Goal: Task Accomplishment & Management: Use online tool/utility

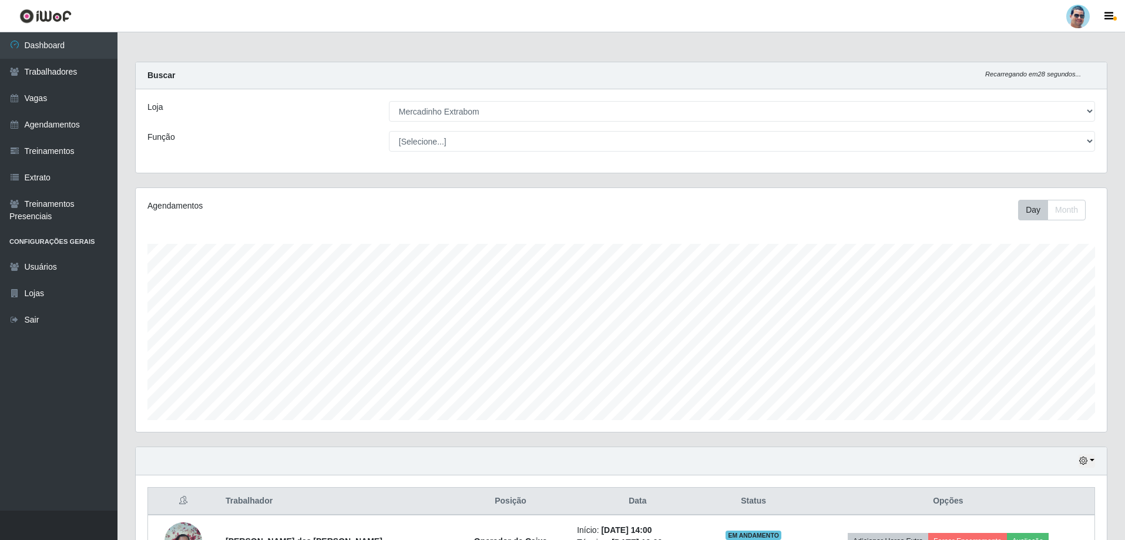
select select "175"
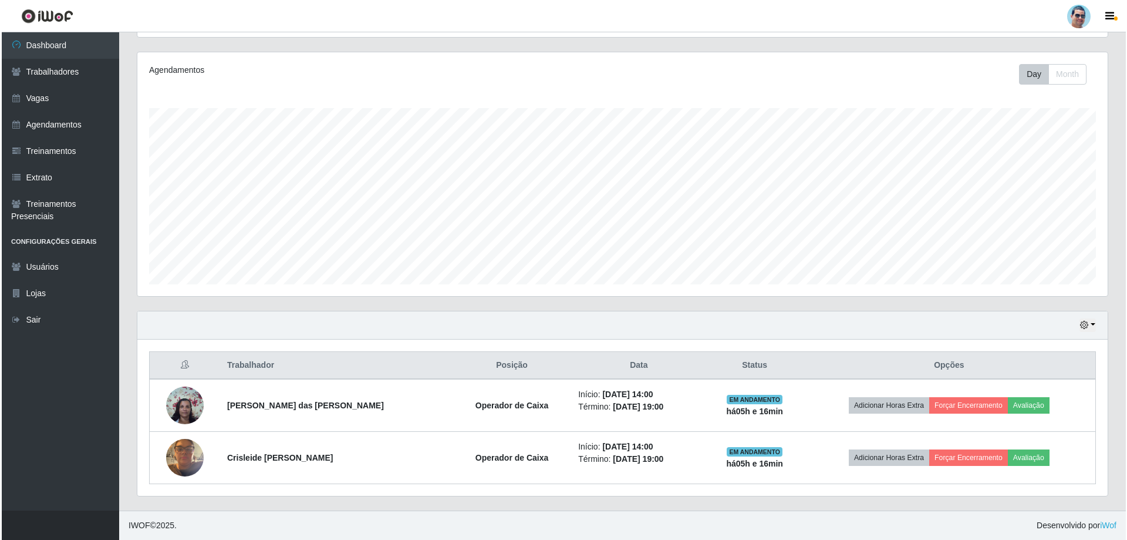
scroll to position [244, 971]
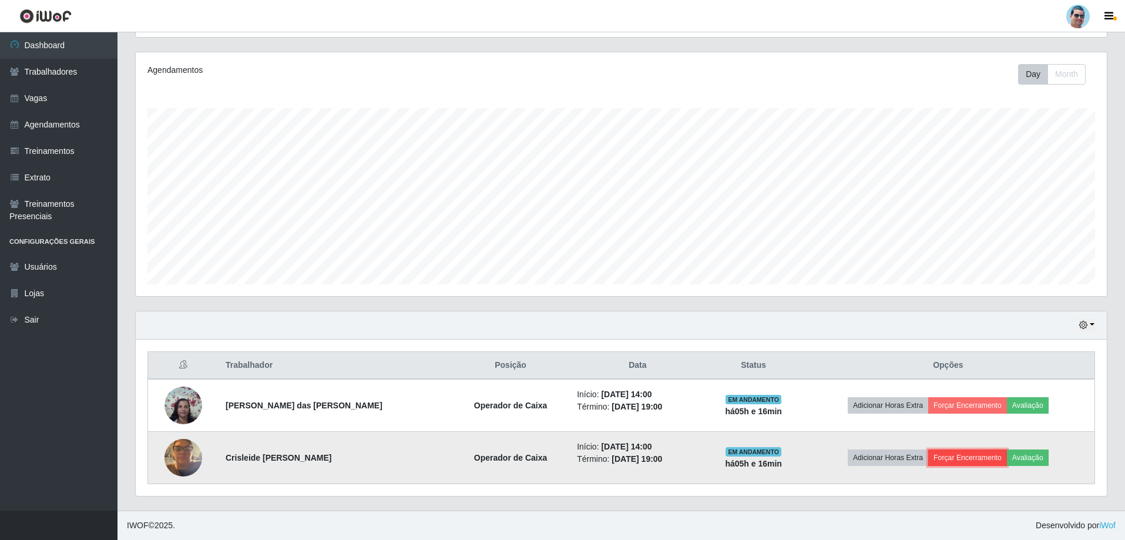
click at [946, 454] on button "Forçar Encerramento" at bounding box center [967, 457] width 79 height 16
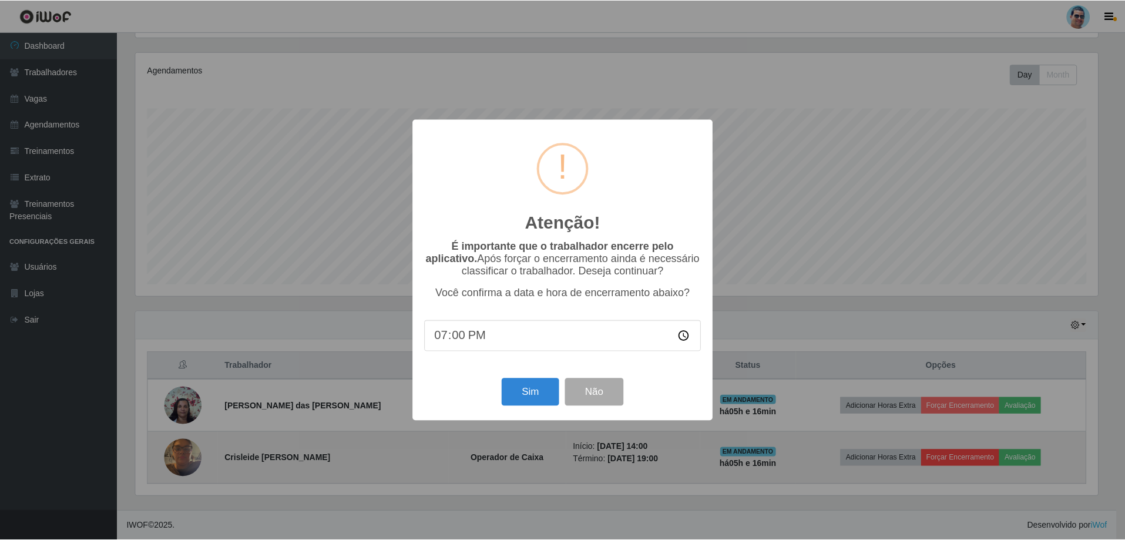
scroll to position [244, 965]
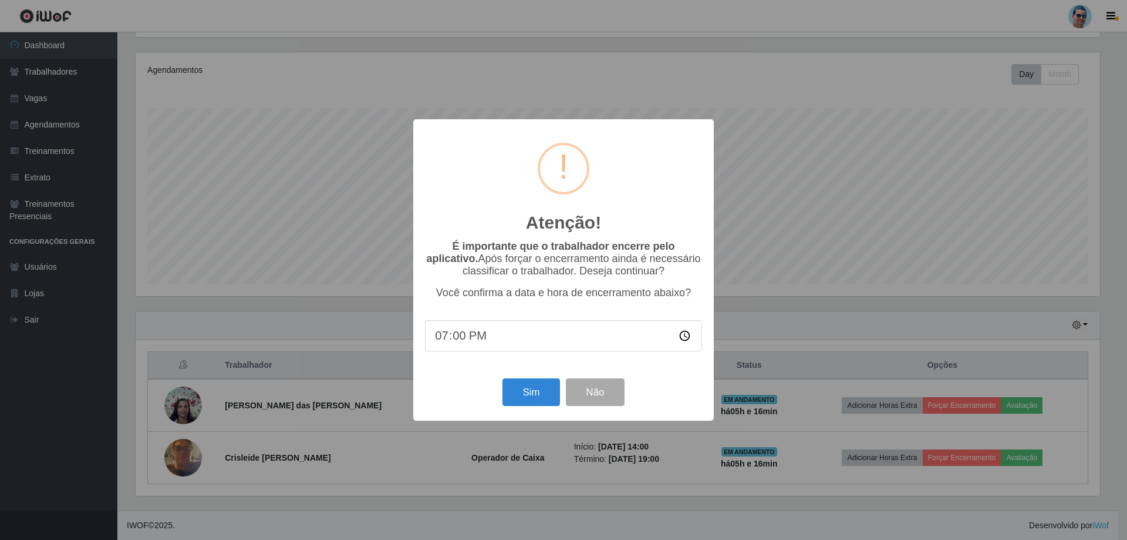
click at [454, 336] on input "19:00" at bounding box center [563, 335] width 277 height 31
type input "19:09"
click at [517, 390] on button "Sim" at bounding box center [531, 392] width 57 height 28
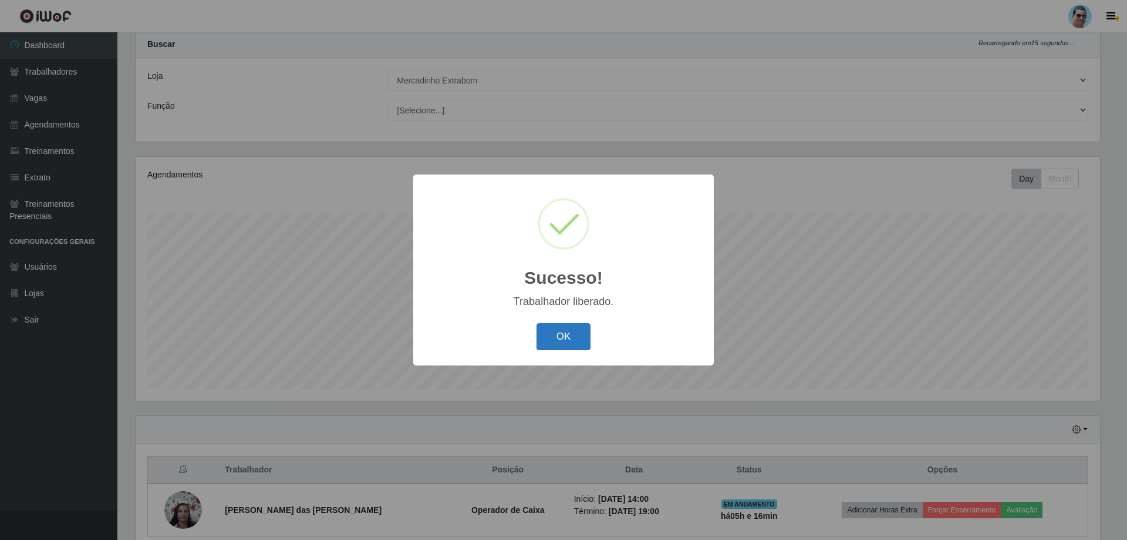
click at [574, 336] on button "OK" at bounding box center [564, 337] width 55 height 28
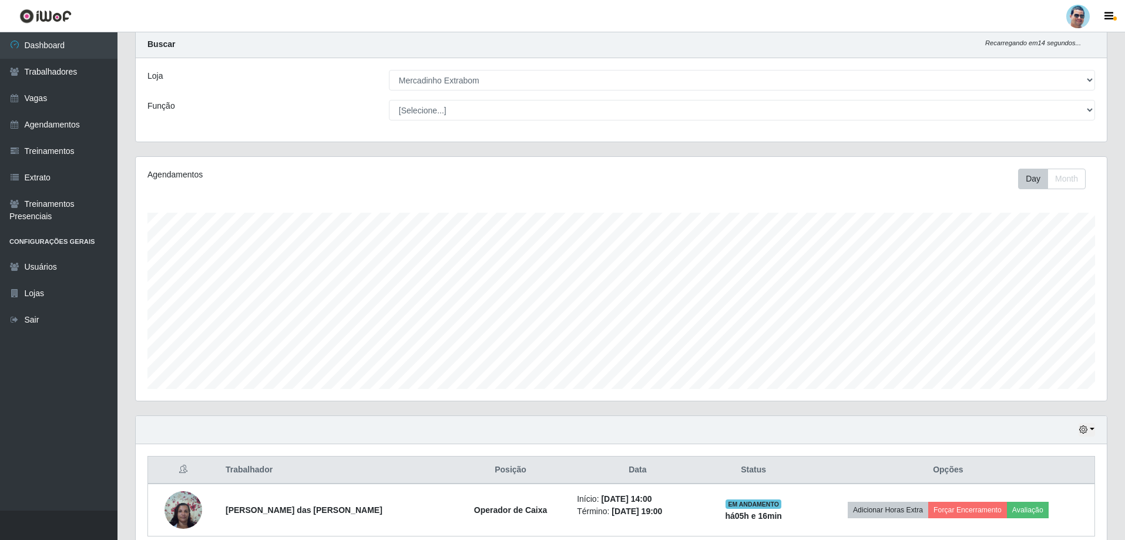
scroll to position [244, 971]
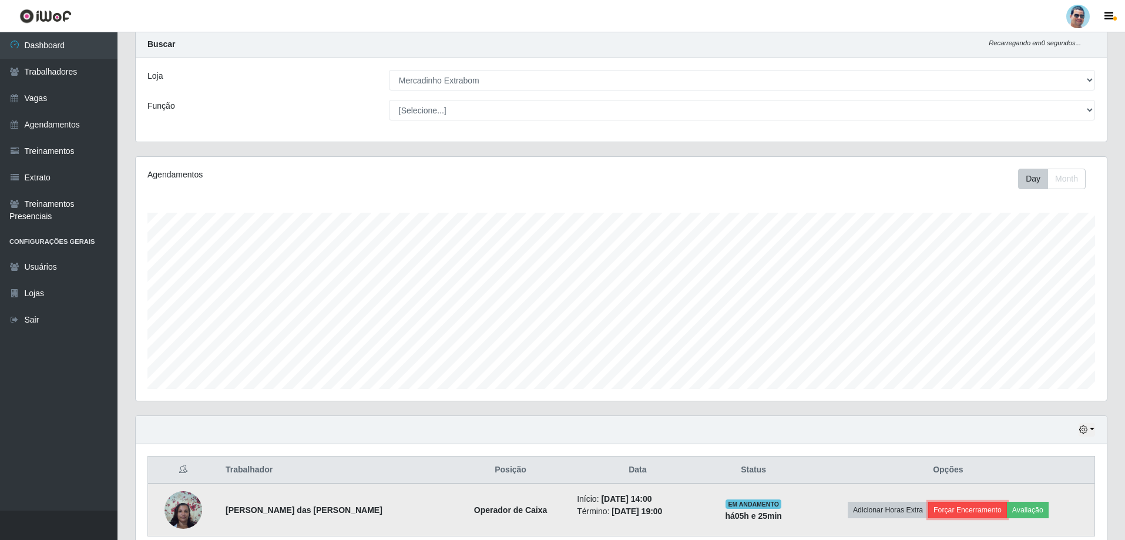
click at [982, 511] on button "Forçar Encerramento" at bounding box center [967, 509] width 79 height 16
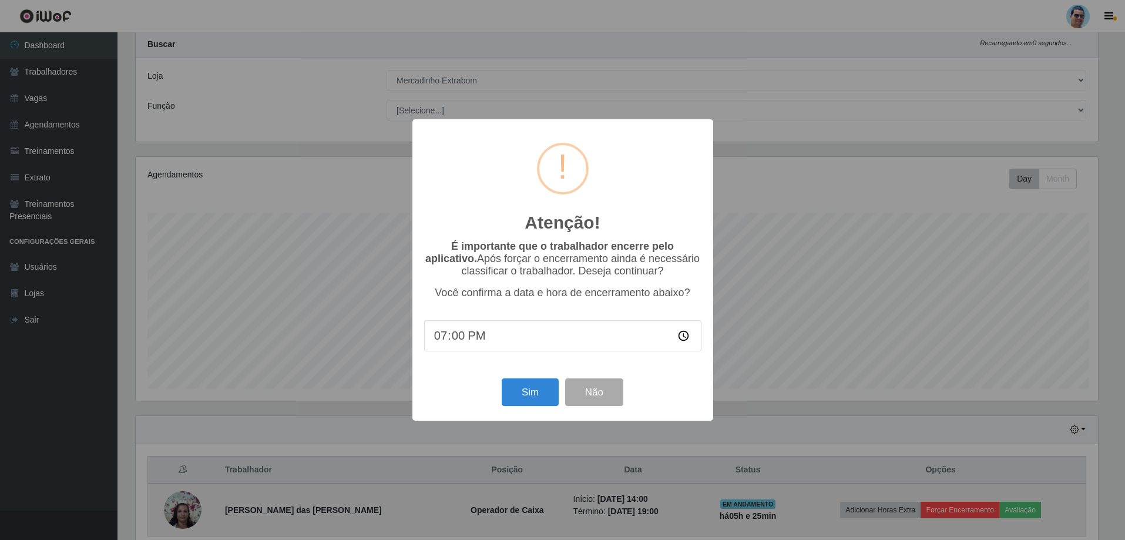
scroll to position [244, 965]
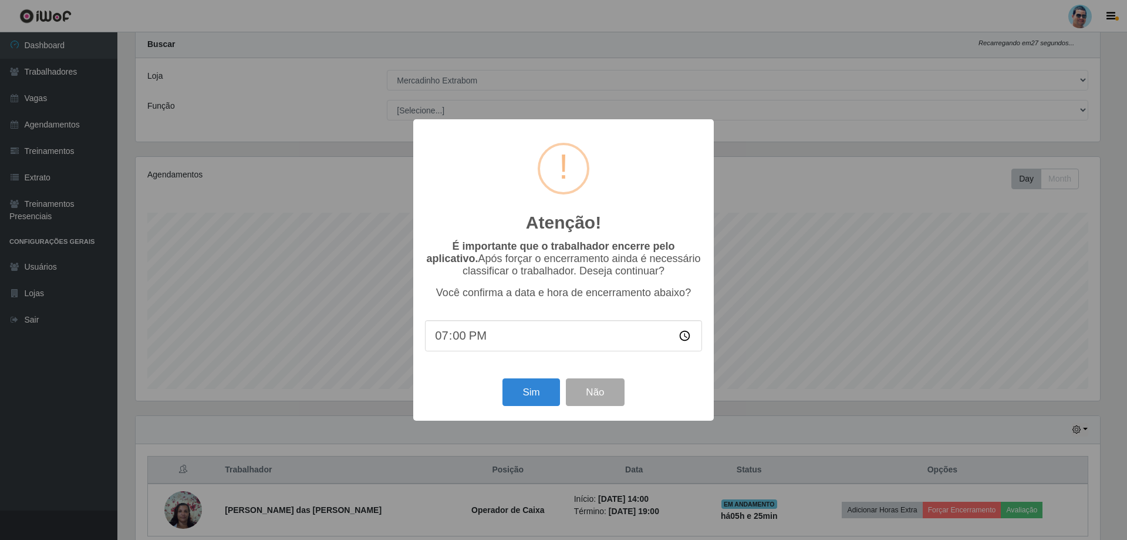
click at [463, 340] on input "19:00" at bounding box center [563, 335] width 277 height 31
type input "19:21"
click at [526, 400] on button "Sim" at bounding box center [531, 392] width 57 height 28
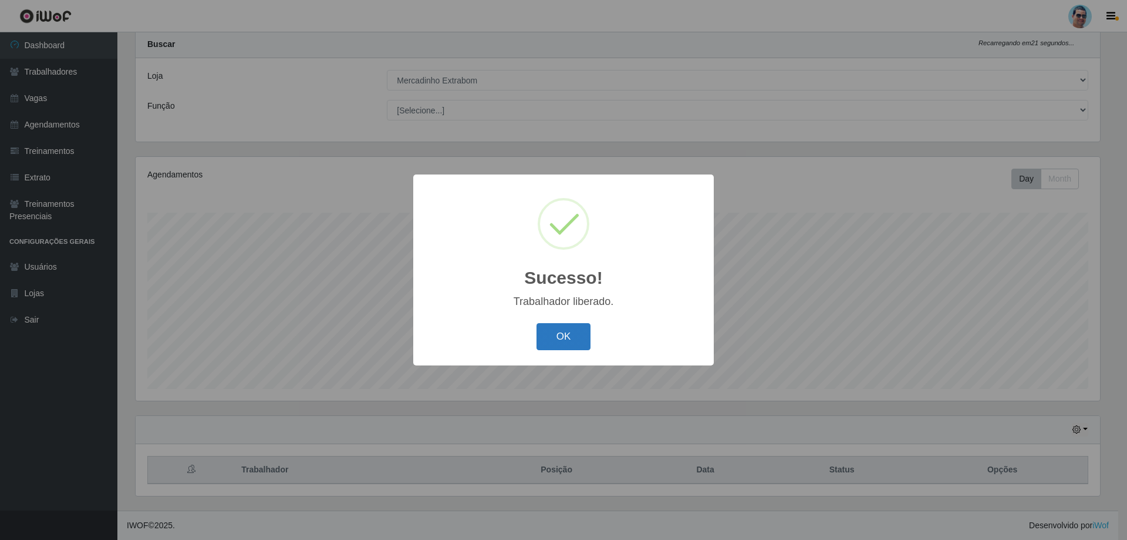
click at [561, 346] on button "OK" at bounding box center [564, 337] width 55 height 28
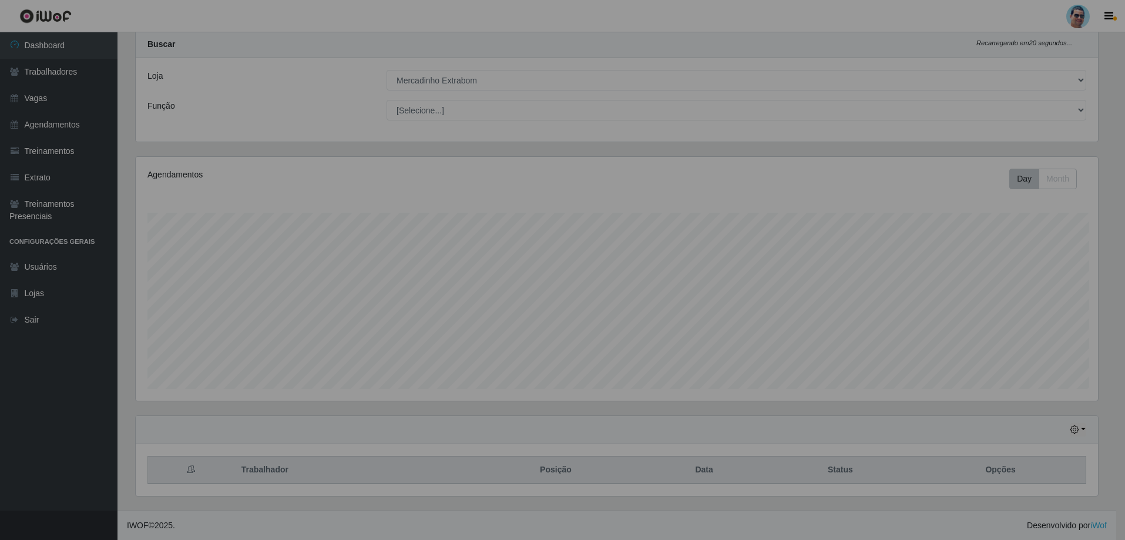
scroll to position [244, 971]
